Goal: Book appointment/travel/reservation

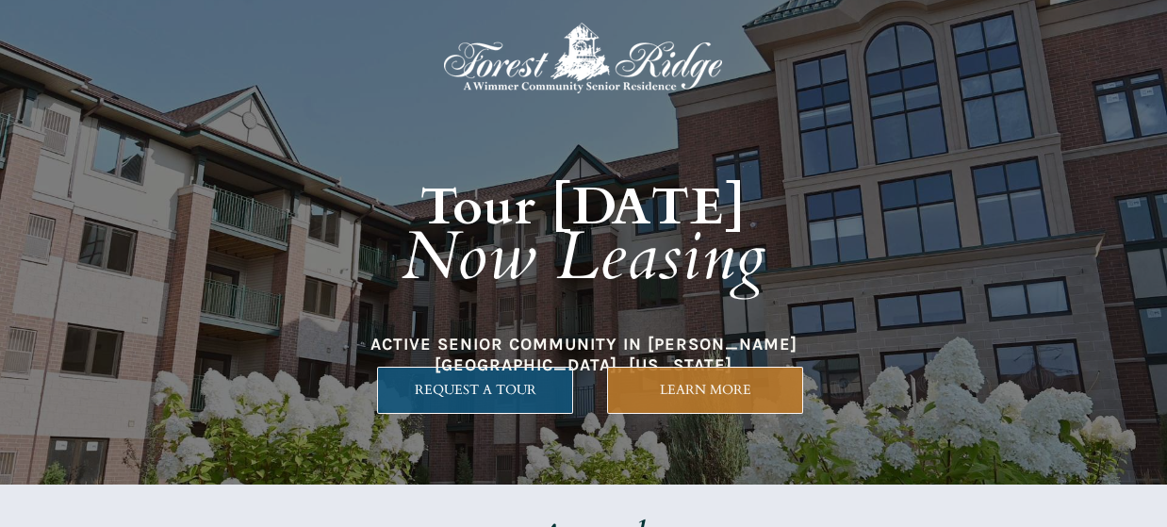
click at [453, 390] on span "REQUEST A TOUR" at bounding box center [475, 390] width 194 height 16
